Goal: Transaction & Acquisition: Purchase product/service

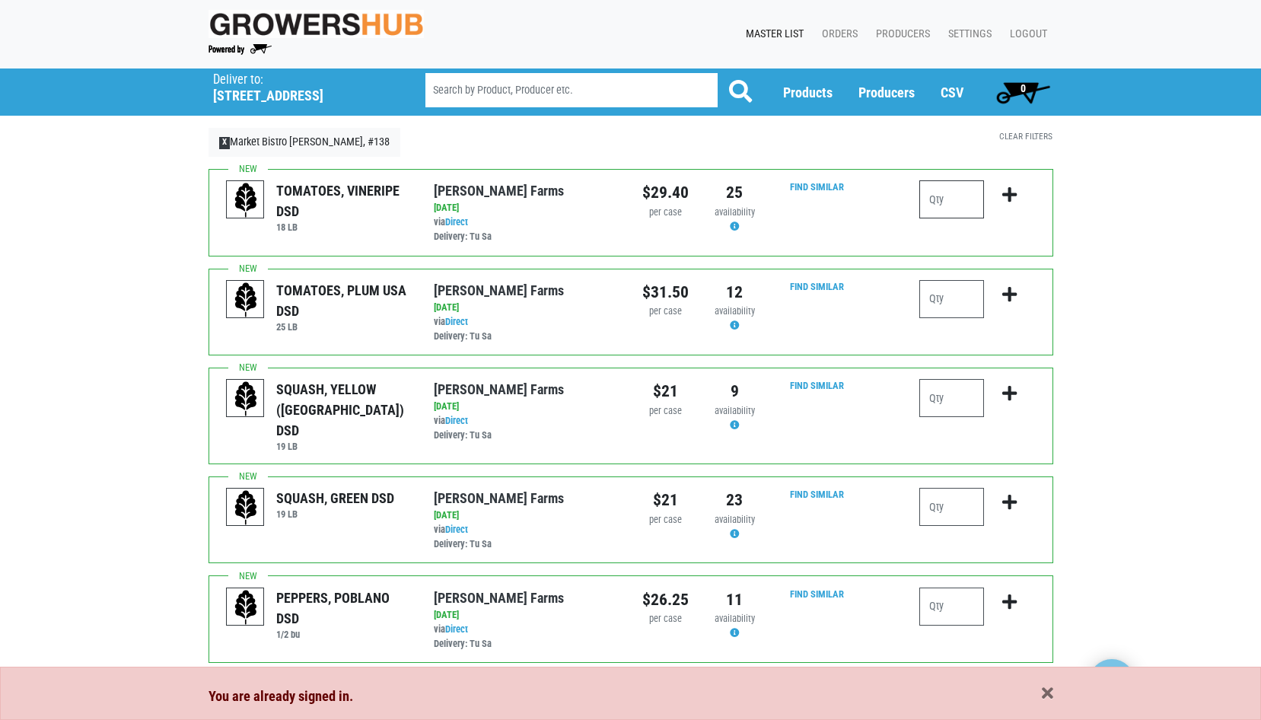
drag, startPoint x: 955, startPoint y: 201, endPoint x: 926, endPoint y: 200, distance: 28.9
click at [926, 200] on input "number" at bounding box center [951, 199] width 65 height 38
type input "6"
click at [1009, 198] on icon "submit" at bounding box center [1009, 194] width 14 height 17
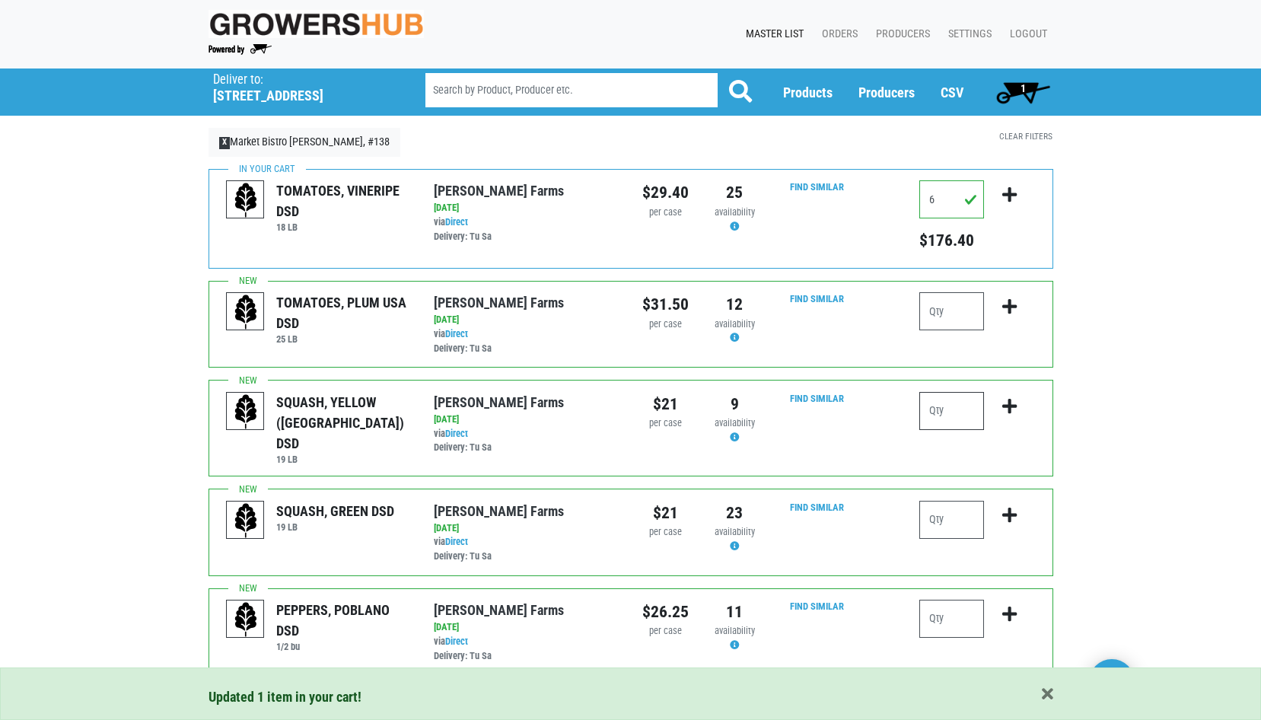
click at [943, 419] on input "number" at bounding box center [951, 411] width 65 height 38
type input "2"
click at [952, 514] on input "number" at bounding box center [951, 520] width 65 height 38
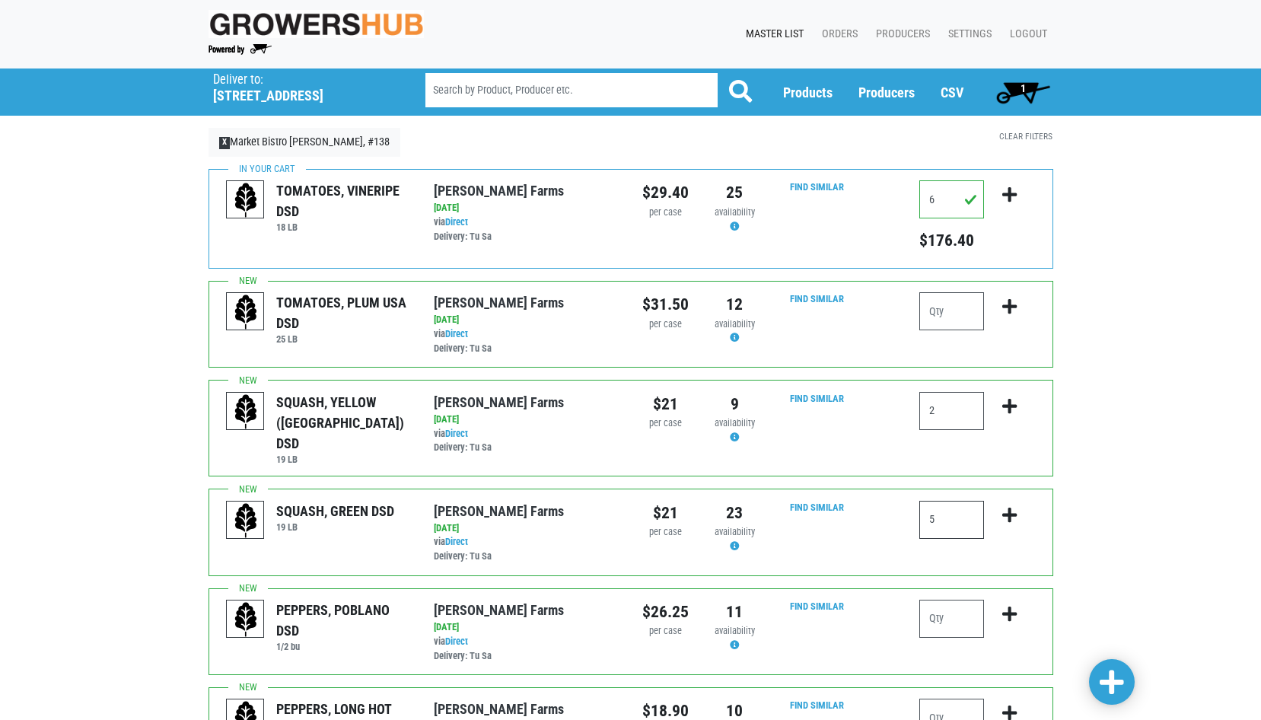
type input "5"
click at [1015, 405] on icon "submit" at bounding box center [1009, 406] width 14 height 17
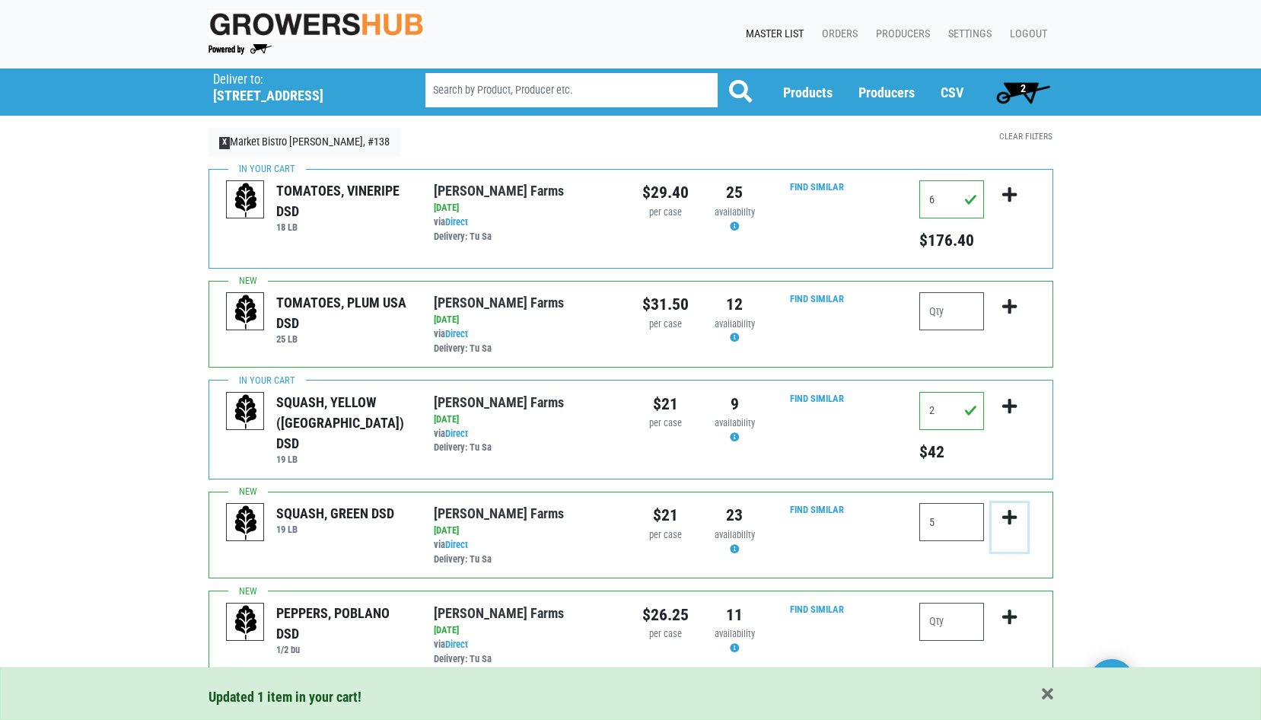
click at [1012, 515] on icon "submit" at bounding box center [1009, 517] width 14 height 17
drag, startPoint x: 937, startPoint y: 518, endPoint x: 925, endPoint y: 518, distance: 12.2
click at [925, 518] on input "5" at bounding box center [951, 522] width 65 height 38
click at [1012, 518] on icon "submit" at bounding box center [1009, 517] width 14 height 17
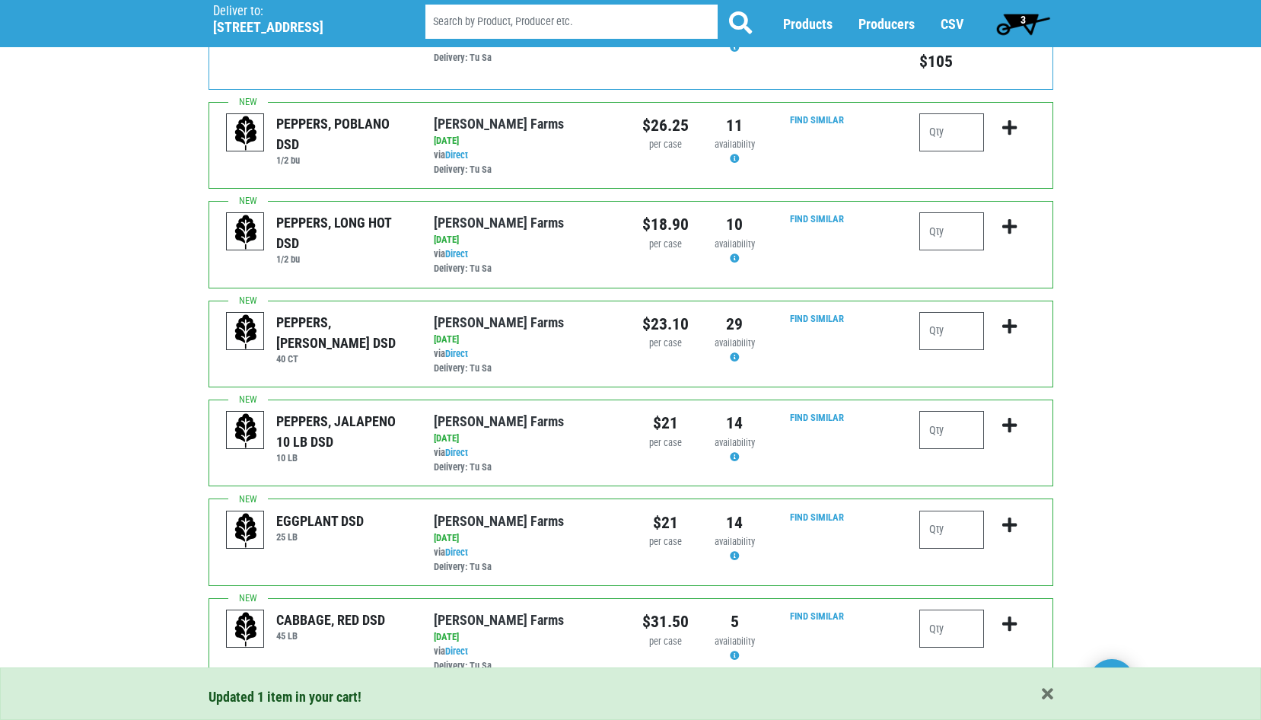
scroll to position [533, 0]
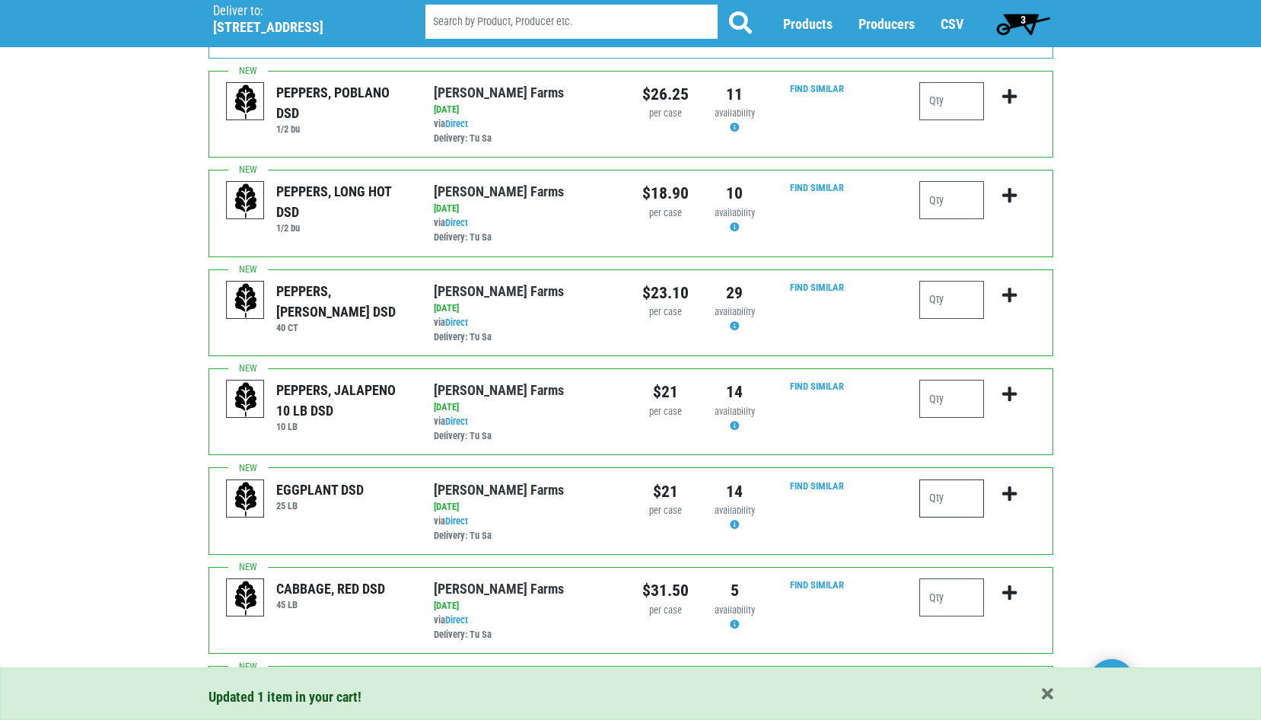
drag, startPoint x: 948, startPoint y: 502, endPoint x: 935, endPoint y: 502, distance: 13.0
click at [935, 502] on input "number" at bounding box center [951, 499] width 65 height 38
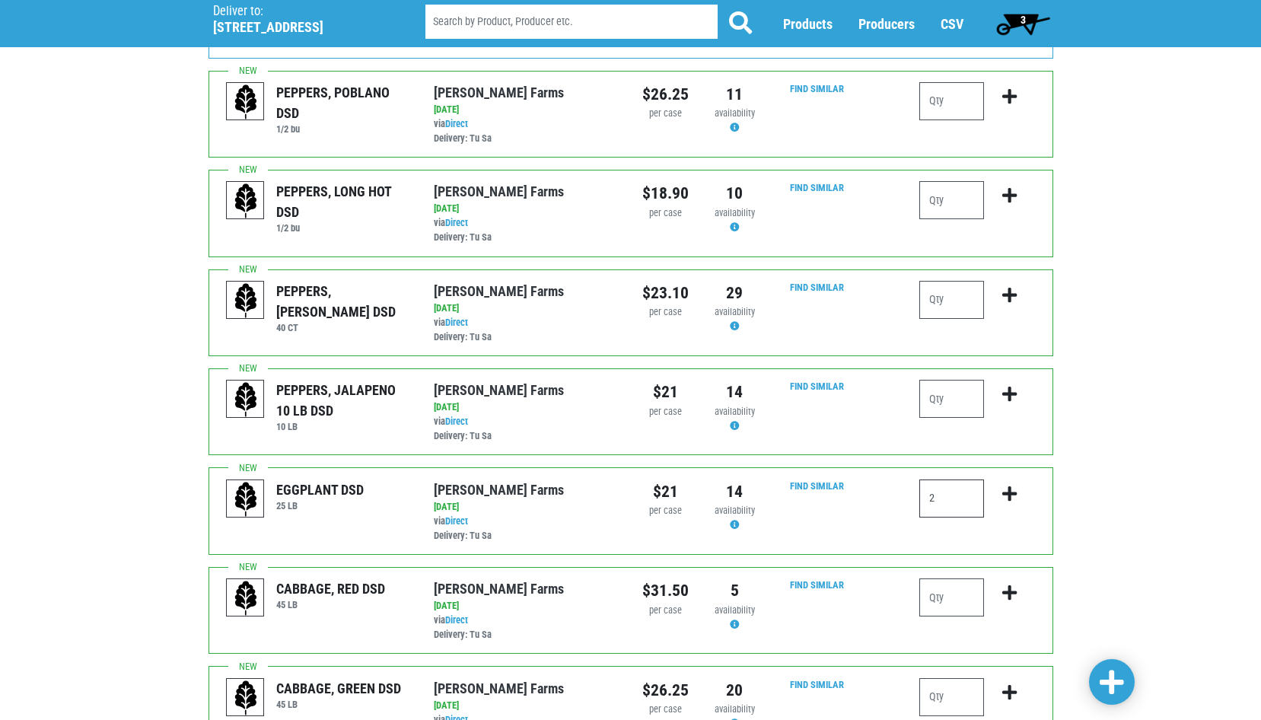
type input "2"
click at [1015, 496] on icon "submit" at bounding box center [1009, 494] width 14 height 17
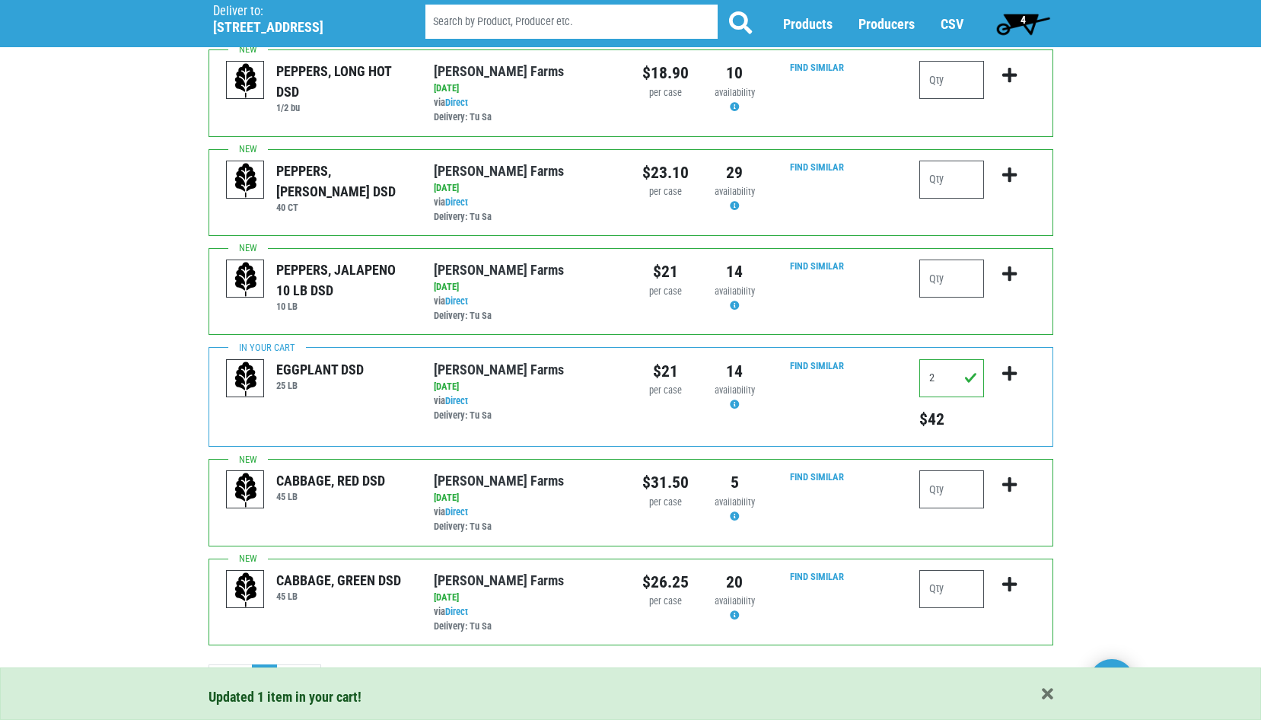
scroll to position [663, 0]
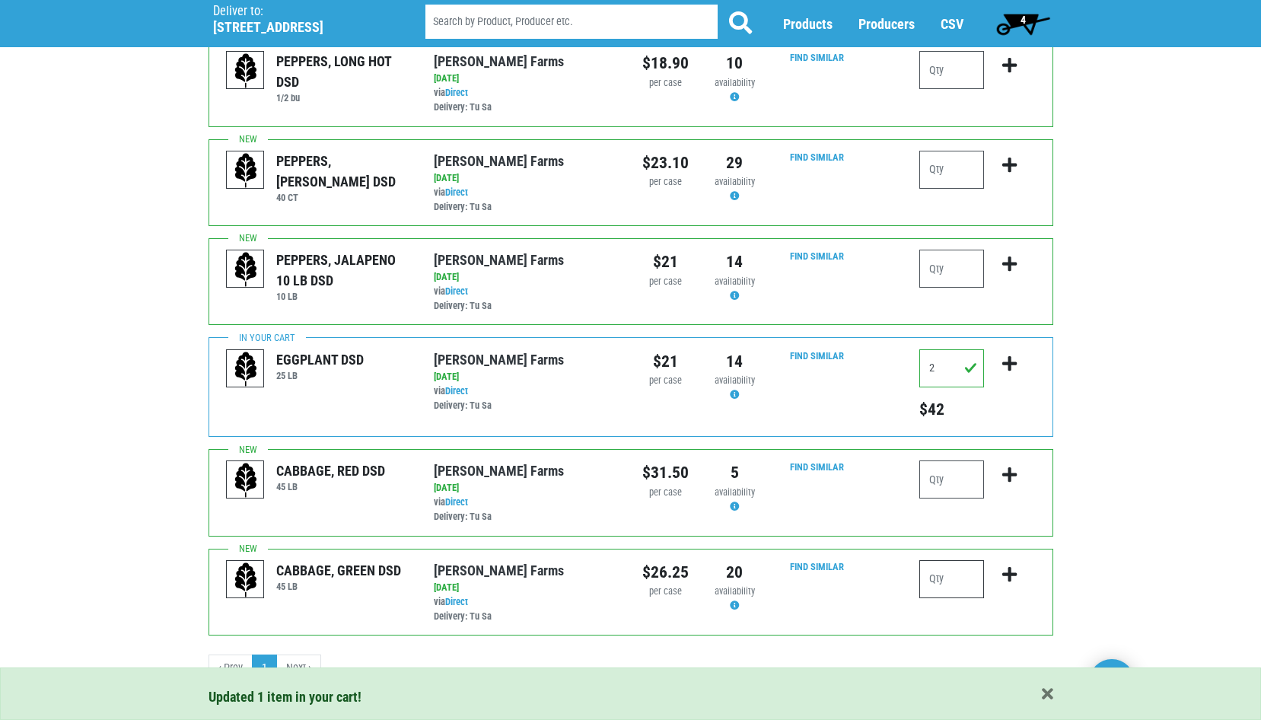
drag, startPoint x: 958, startPoint y: 585, endPoint x: 929, endPoint y: 583, distance: 28.2
click at [929, 583] on input "number" at bounding box center [951, 579] width 65 height 38
type input "1"
click at [1010, 570] on icon "submit" at bounding box center [1009, 574] width 14 height 17
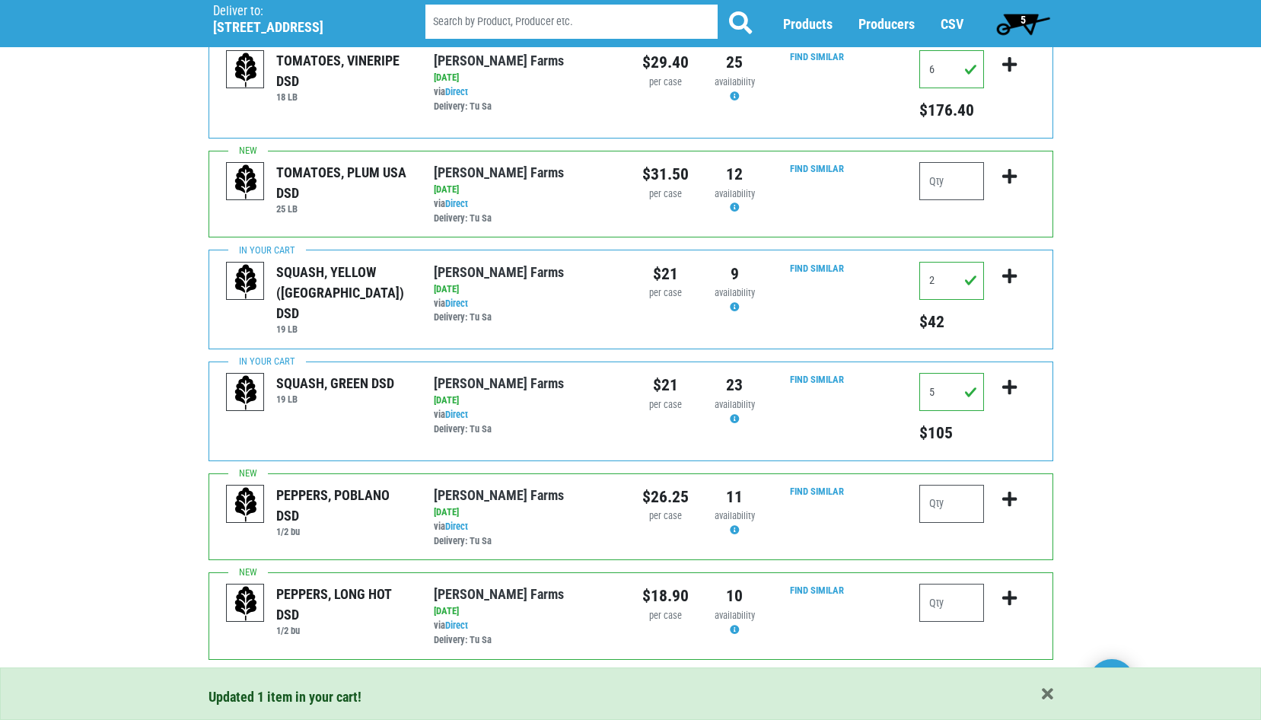
scroll to position [0, 0]
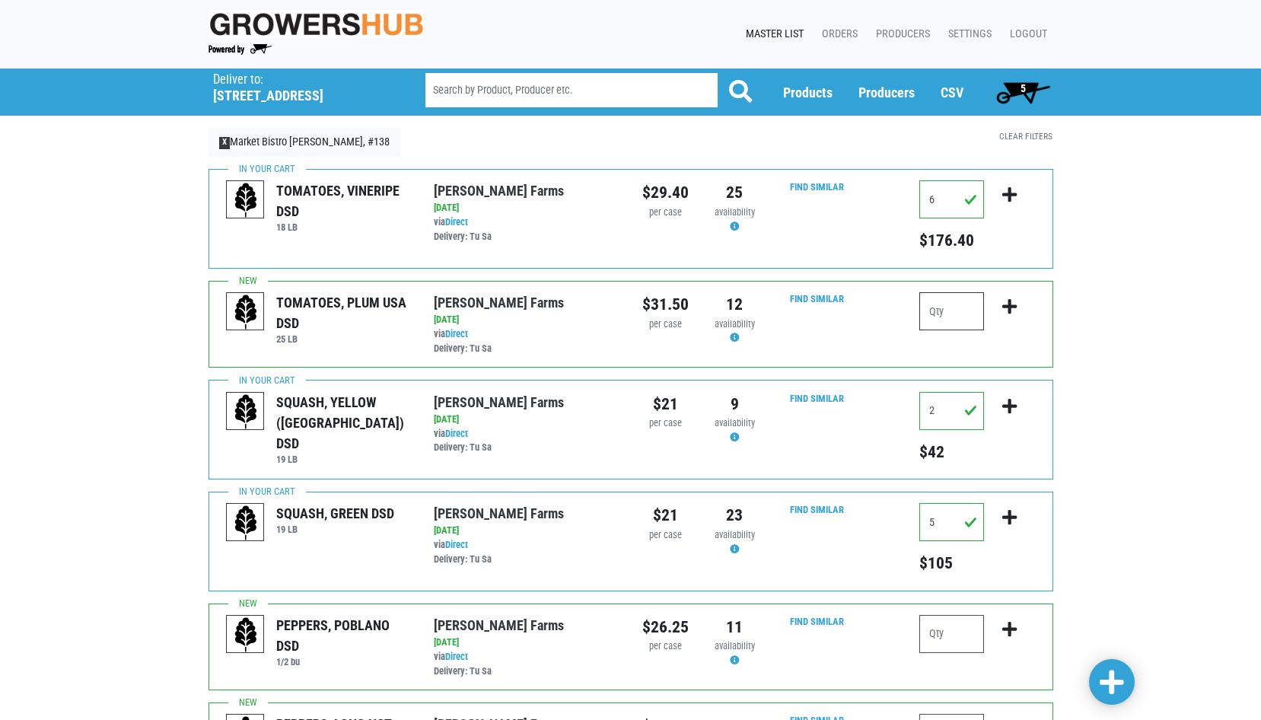
drag, startPoint x: 951, startPoint y: 310, endPoint x: 909, endPoint y: 314, distance: 42.9
click at [909, 314] on div at bounding box center [977, 324] width 139 height 64
type input "1"
click at [1014, 308] on icon "submit" at bounding box center [1009, 306] width 14 height 17
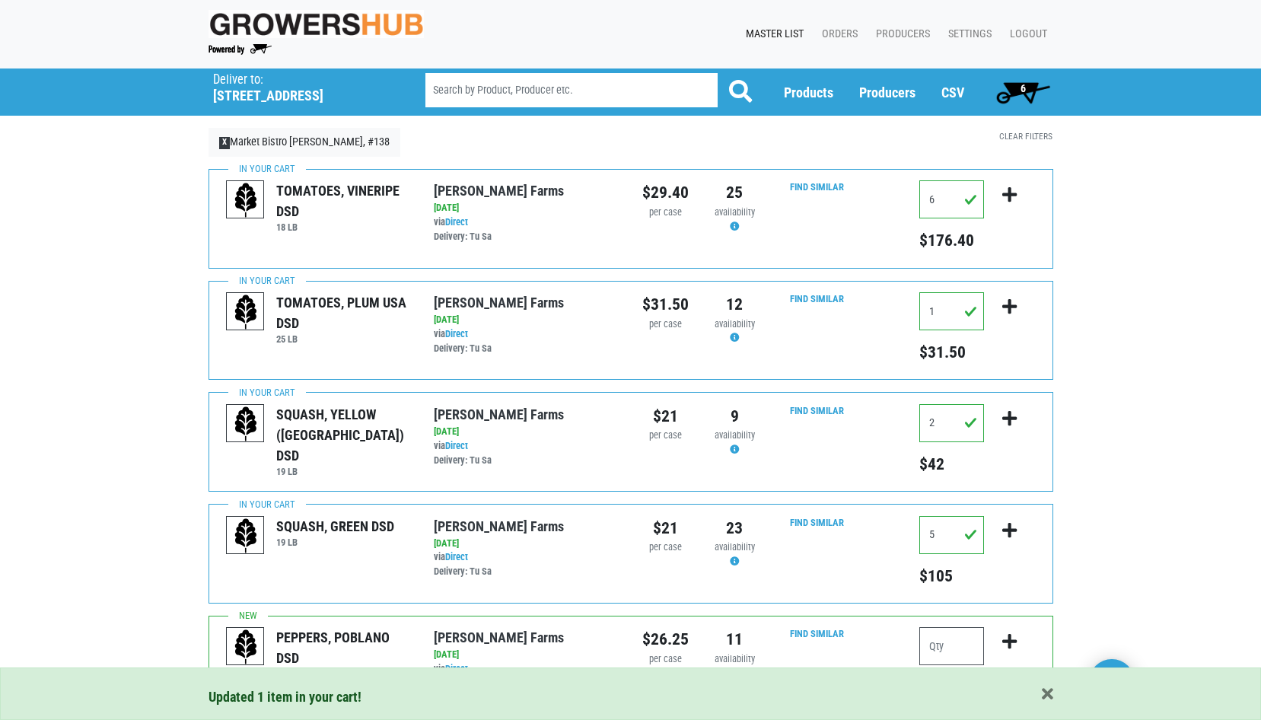
click at [1021, 92] on span "6" at bounding box center [1023, 88] width 5 height 12
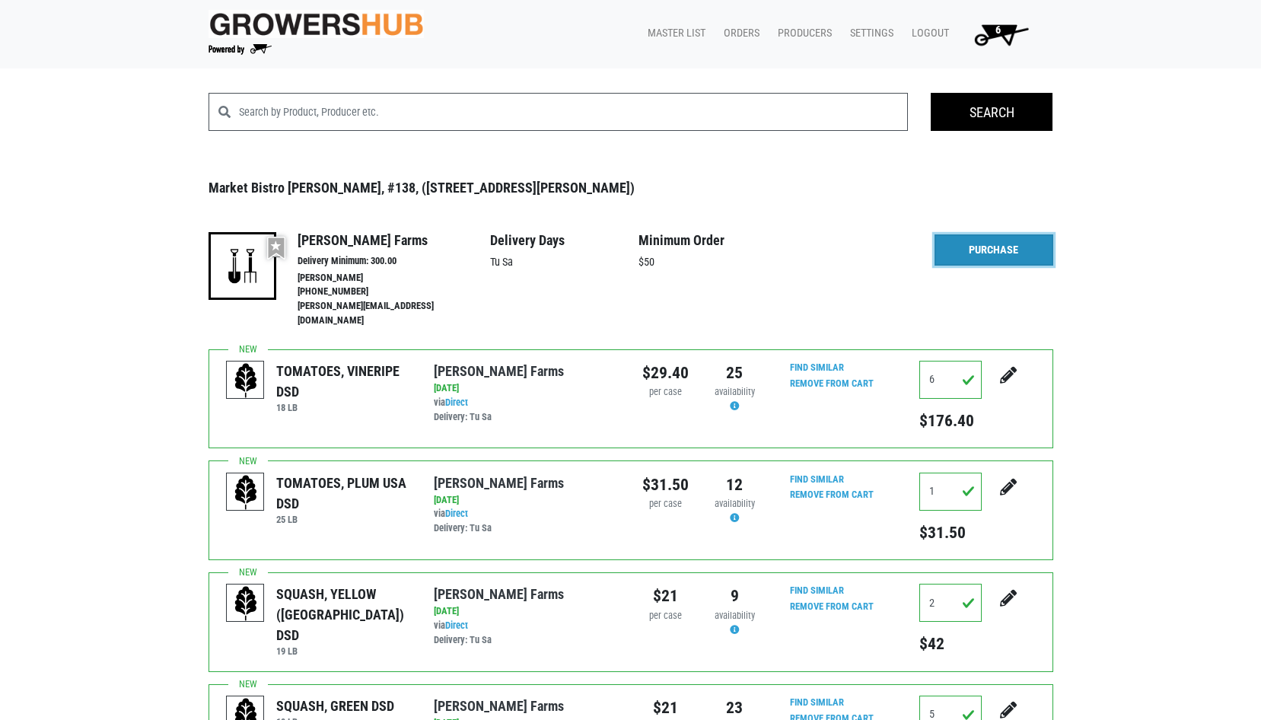
click at [974, 251] on link "Purchase" at bounding box center [994, 250] width 119 height 32
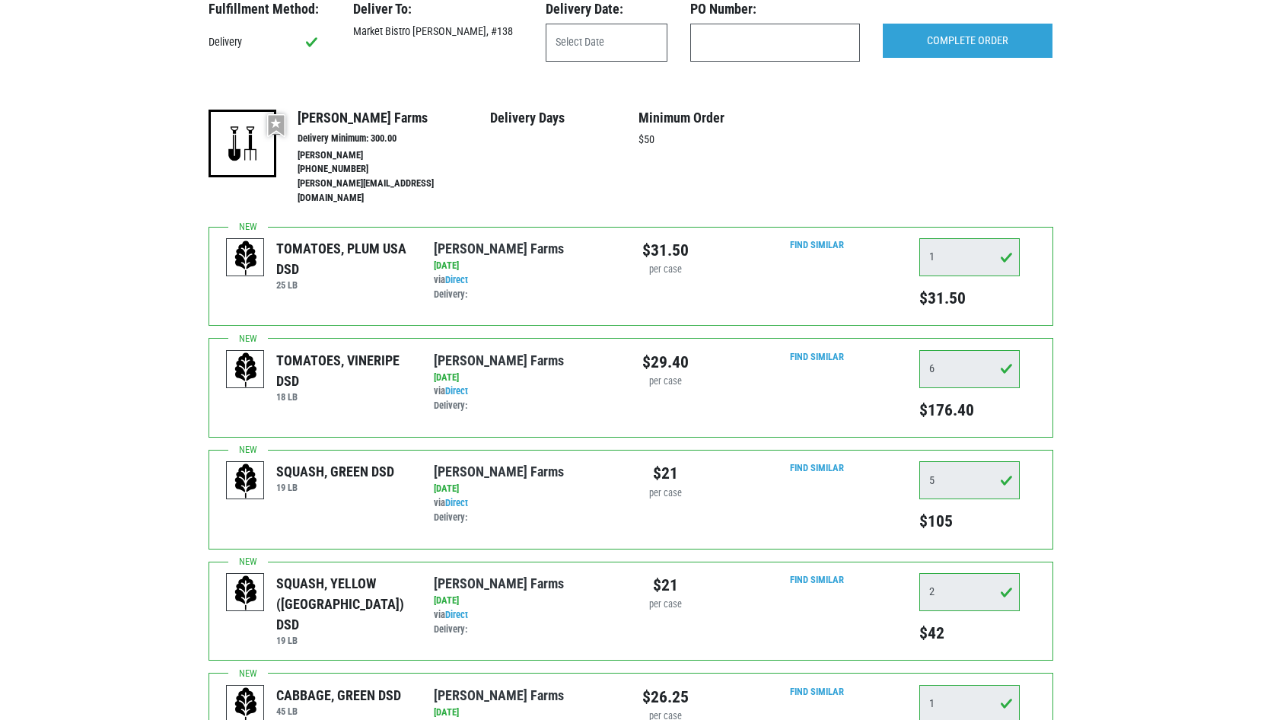
scroll to position [76, 0]
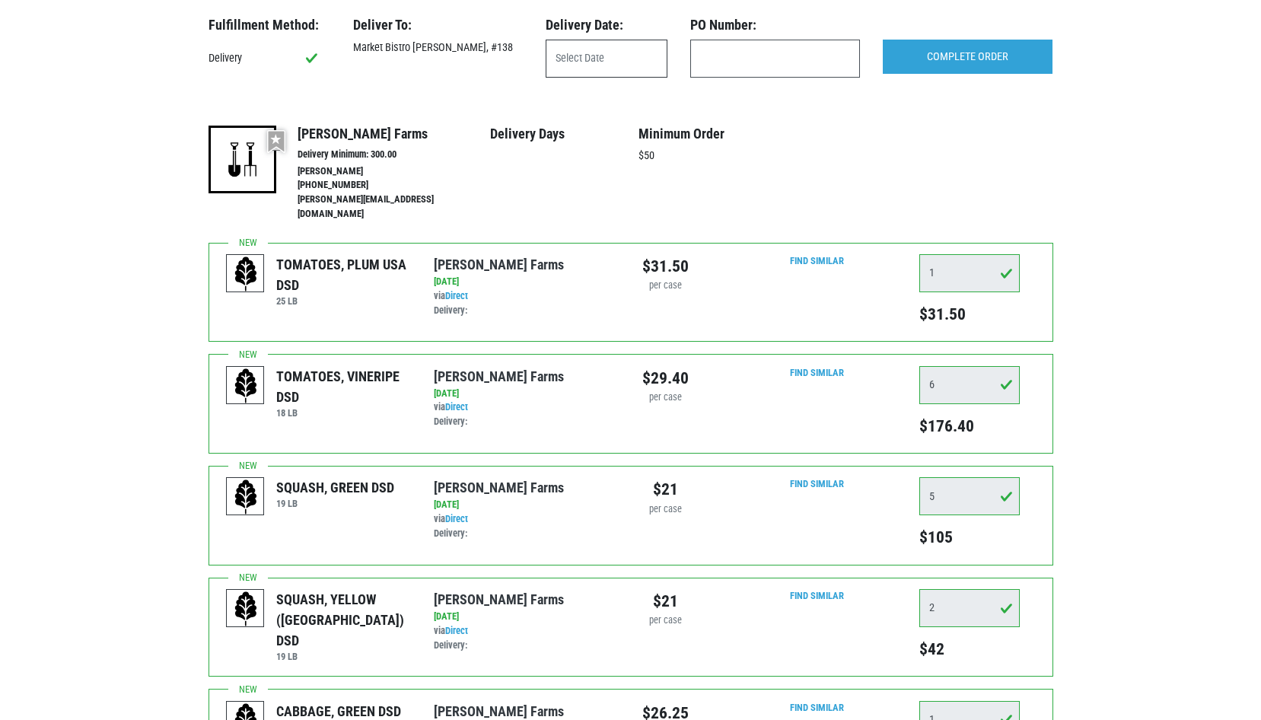
click at [613, 56] on input "text" at bounding box center [607, 59] width 122 height 38
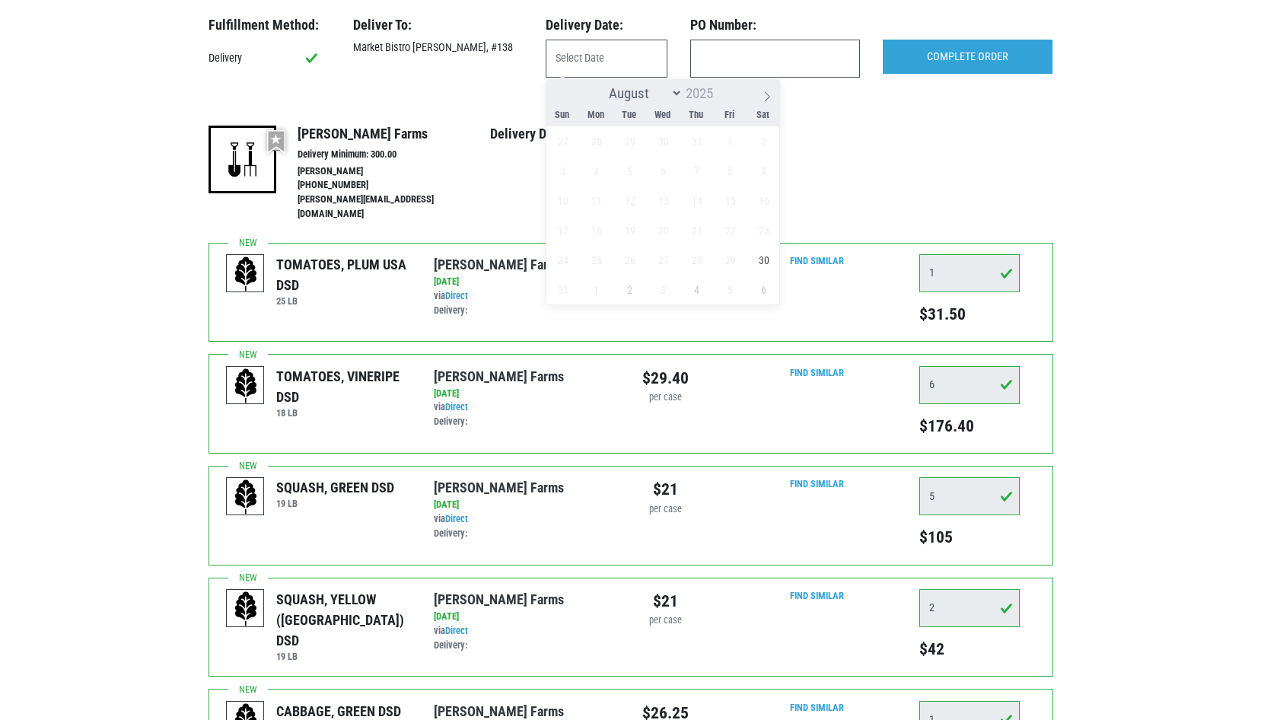
click at [767, 116] on span "Sat" at bounding box center [763, 115] width 33 height 10
click at [629, 56] on input "text" at bounding box center [607, 59] width 122 height 38
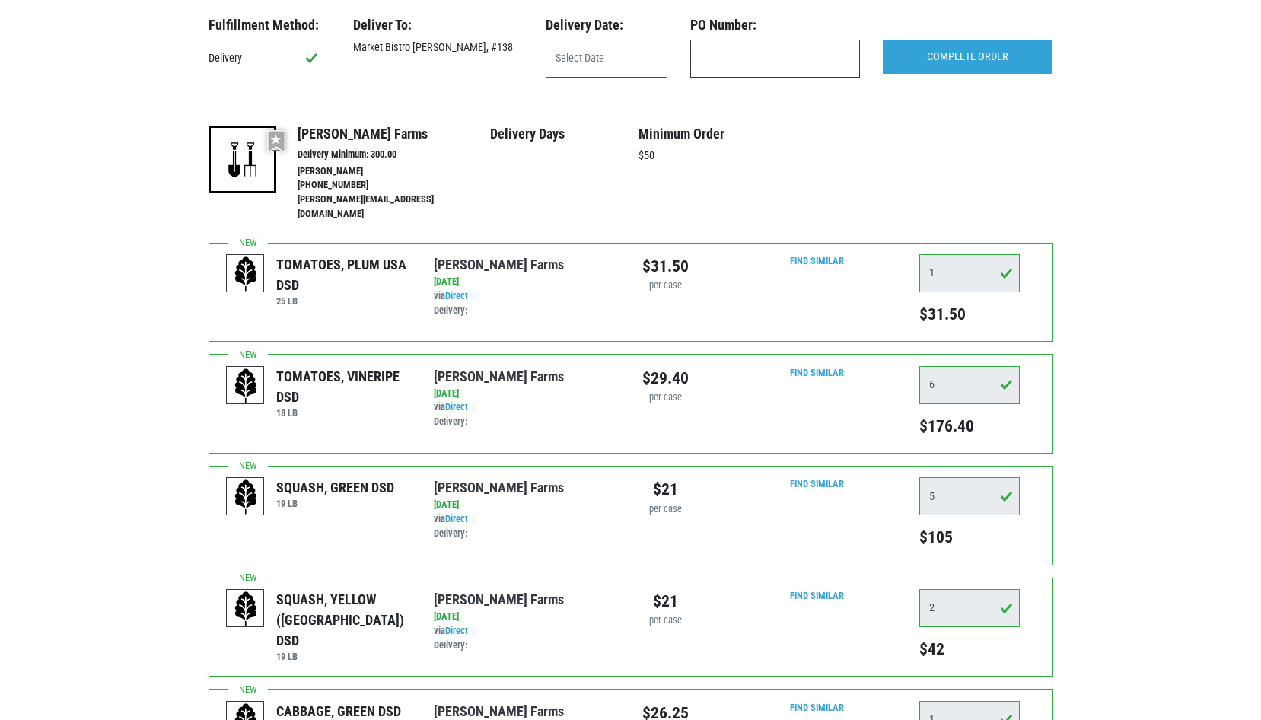
click at [804, 60] on input "text" at bounding box center [775, 59] width 170 height 38
click at [638, 33] on h3 "Delivery Date:" at bounding box center [607, 25] width 122 height 17
click at [639, 52] on input "text" at bounding box center [607, 59] width 122 height 38
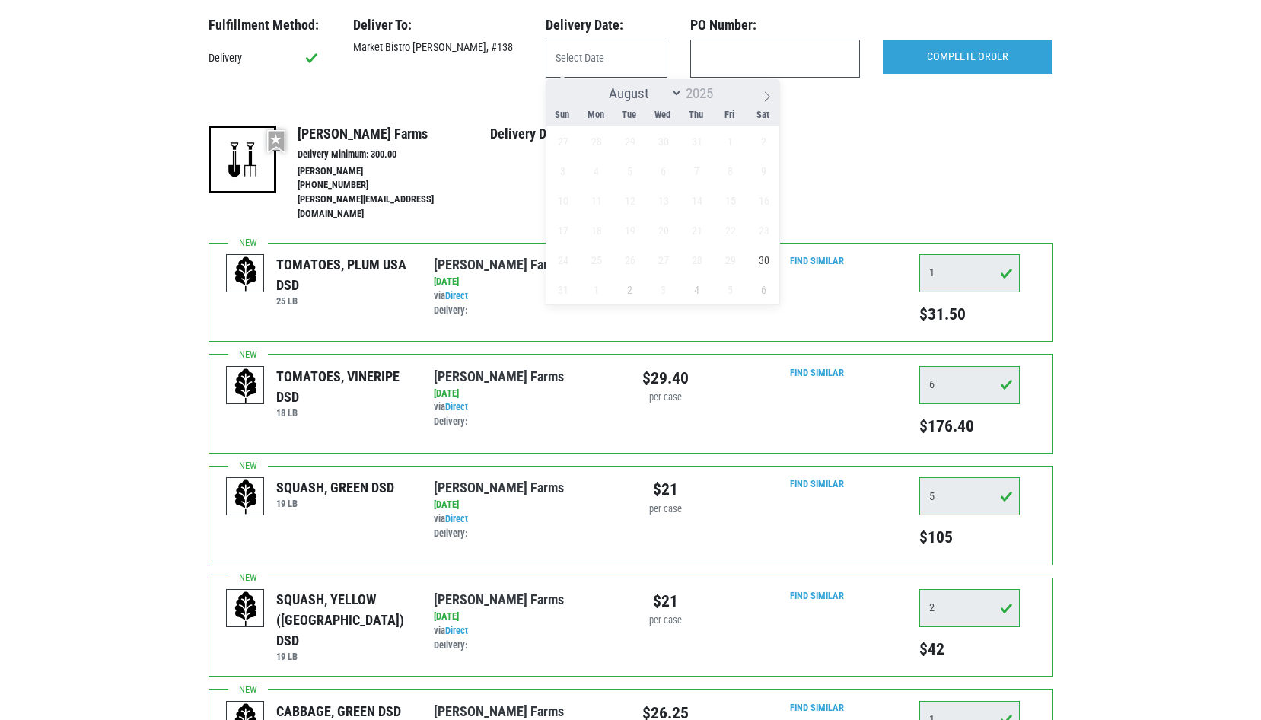
click at [763, 110] on span "Sat" at bounding box center [763, 115] width 33 height 10
click at [990, 51] on input "COMPLETE ORDER" at bounding box center [968, 57] width 170 height 35
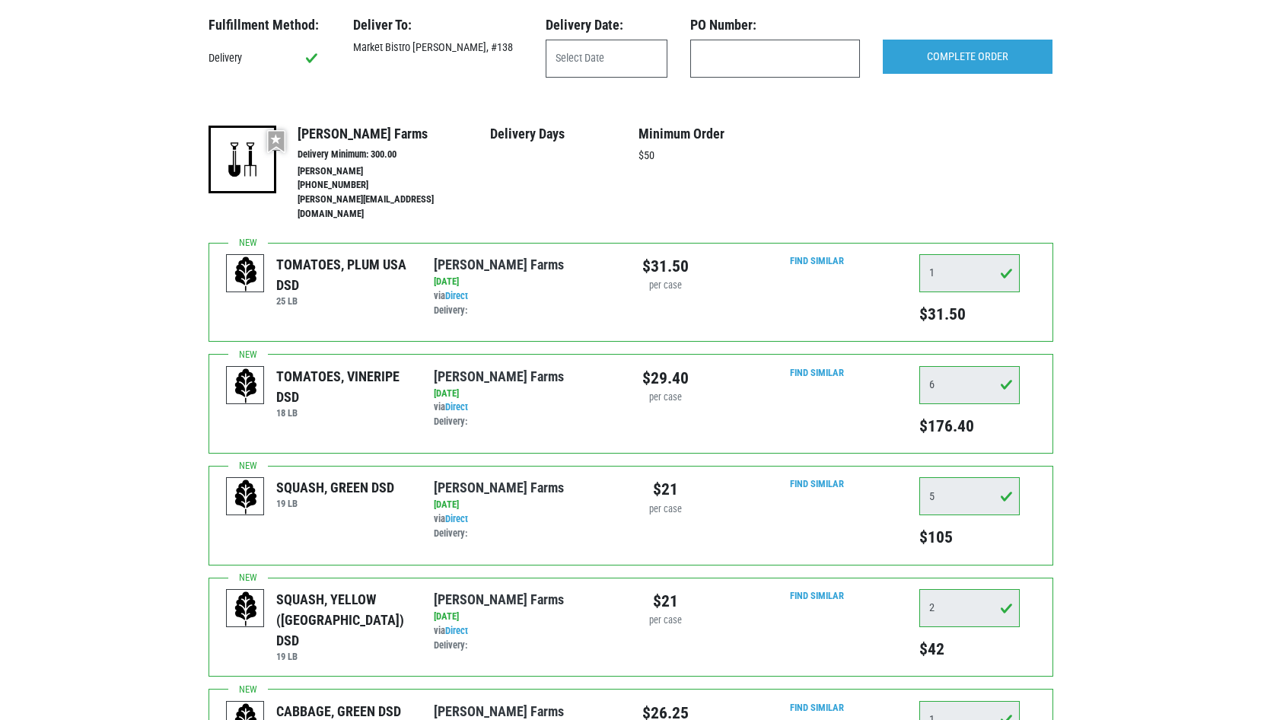
drag, startPoint x: 822, startPoint y: 113, endPoint x: 788, endPoint y: 114, distance: 34.3
click at [821, 114] on div "Fulfillment Method: Delivery Deliver To: [GEOGRAPHIC_DATA][PERSON_NAME], #138 D…" at bounding box center [631, 129] width 845 height 225
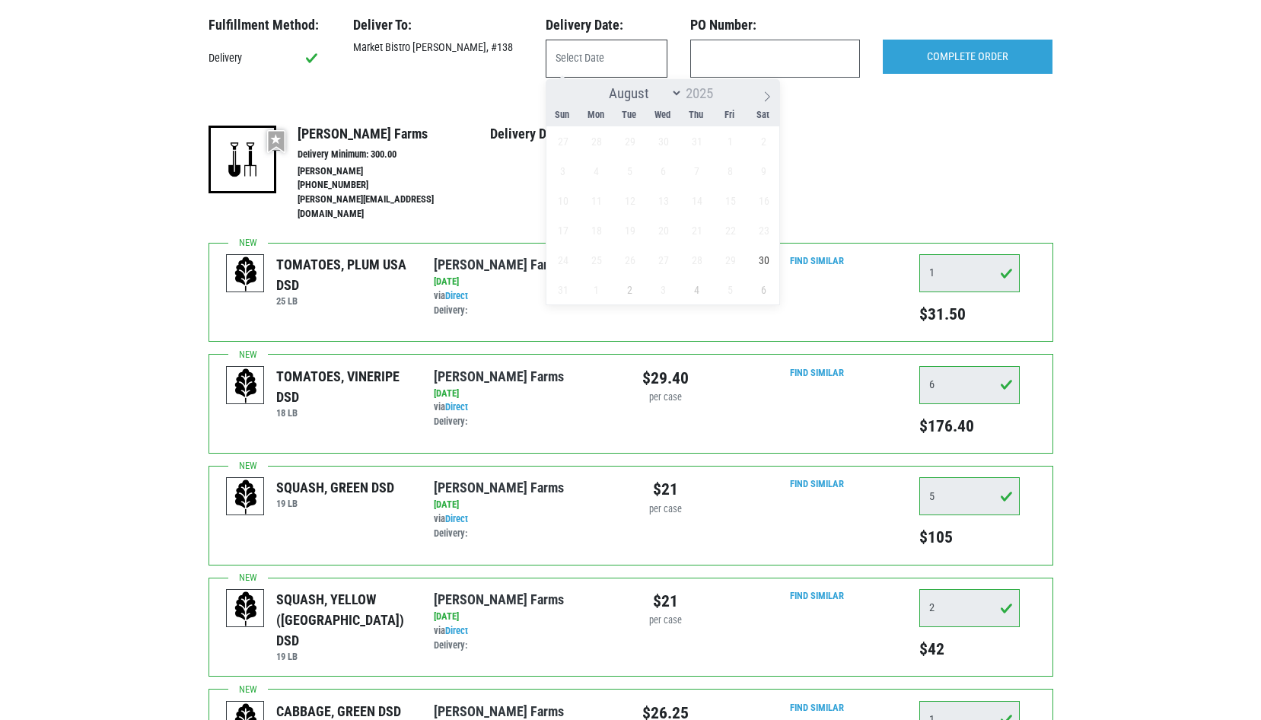
drag, startPoint x: 611, startPoint y: 59, endPoint x: 521, endPoint y: 65, distance: 90.0
click at [521, 65] on div "Fulfillment Method: Delivery Deliver To: [GEOGRAPHIC_DATA][PERSON_NAME], #138 D…" at bounding box center [631, 53] width 868 height 73
click at [628, 113] on span "Tue" at bounding box center [629, 115] width 33 height 10
drag, startPoint x: 738, startPoint y: 113, endPoint x: 758, endPoint y: 115, distance: 20.6
click at [738, 113] on span "Fri" at bounding box center [729, 115] width 33 height 10
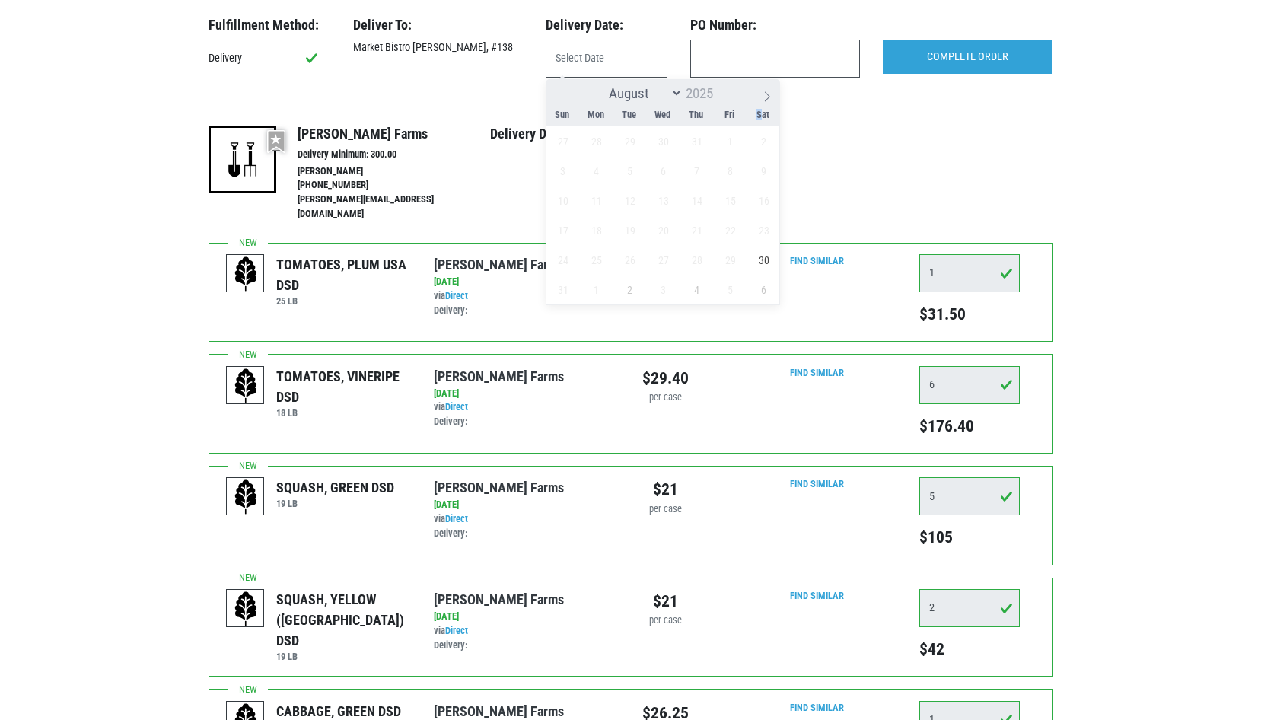
click at [760, 116] on span "Sat" at bounding box center [763, 115] width 33 height 10
drag, startPoint x: 760, startPoint y: 116, endPoint x: 770, endPoint y: 97, distance: 21.1
click at [770, 97] on icon at bounding box center [767, 96] width 11 height 11
click at [559, 97] on icon at bounding box center [558, 96] width 11 height 11
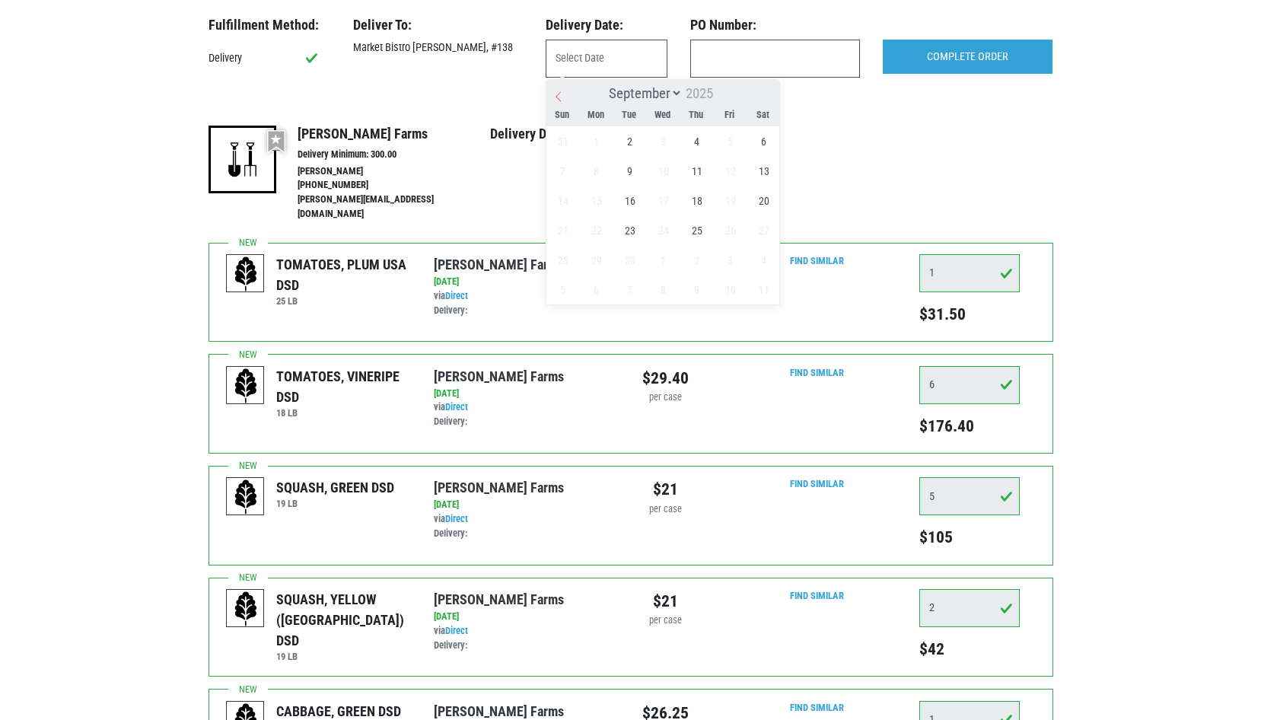
select select "7"
click at [769, 259] on span "30" at bounding box center [764, 260] width 30 height 30
type input "[DATE]"
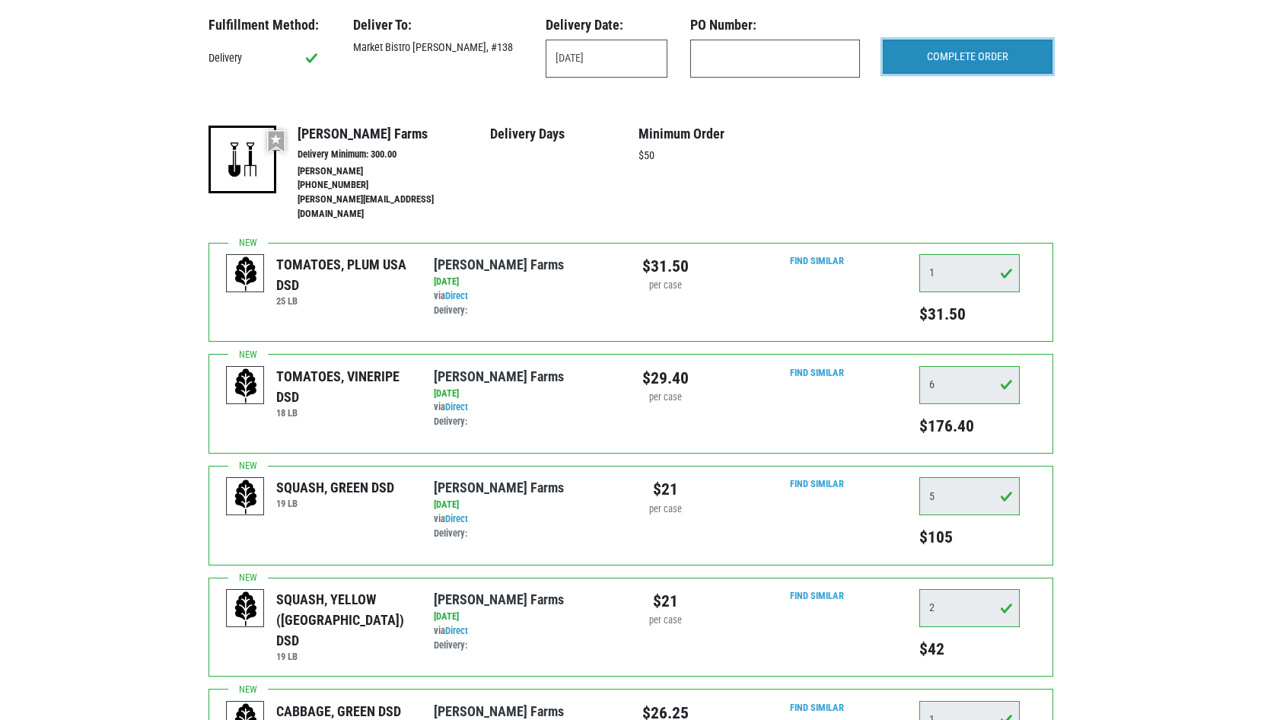
click at [1000, 54] on input "COMPLETE ORDER" at bounding box center [968, 57] width 170 height 35
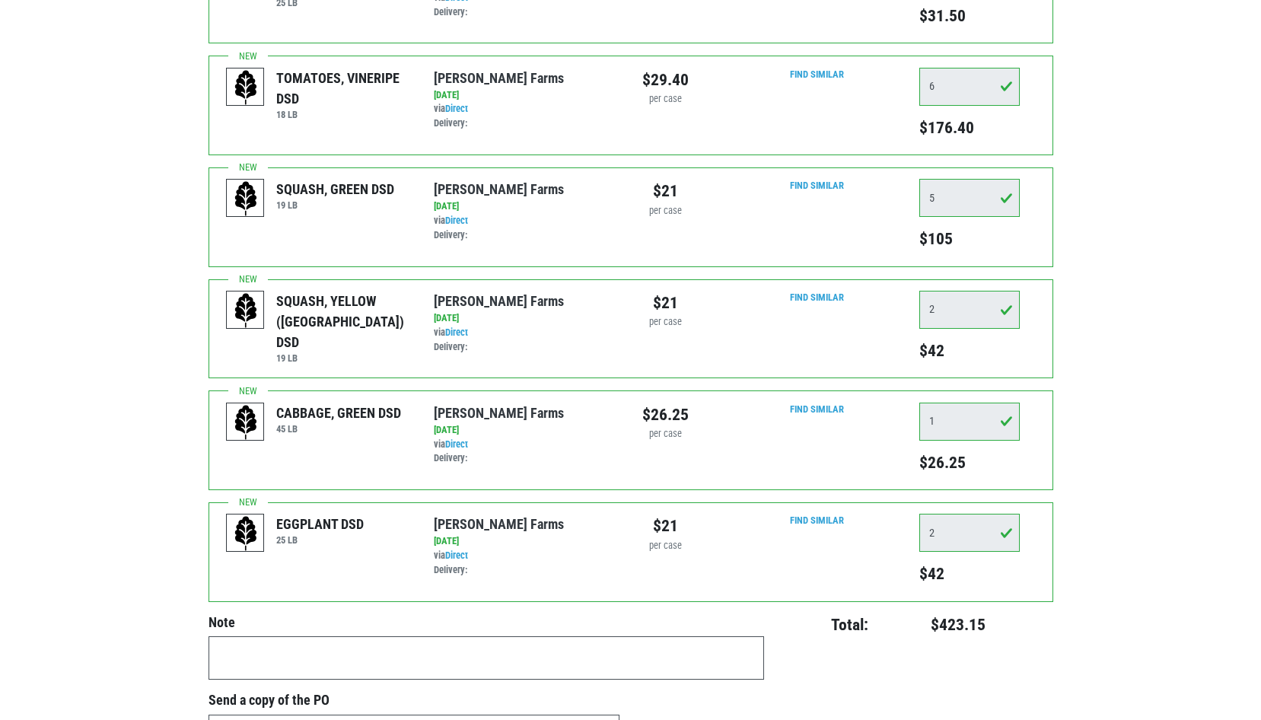
scroll to position [0, 0]
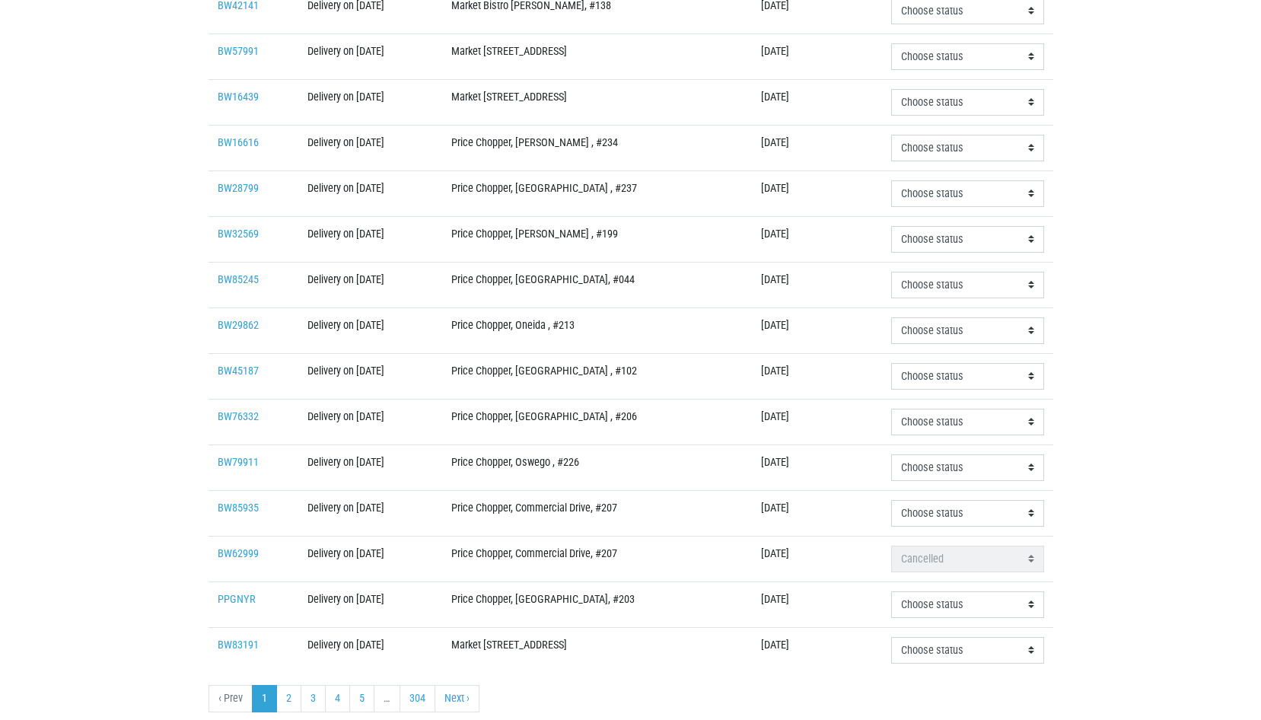
scroll to position [329, 0]
